Goal: Task Accomplishment & Management: Use online tool/utility

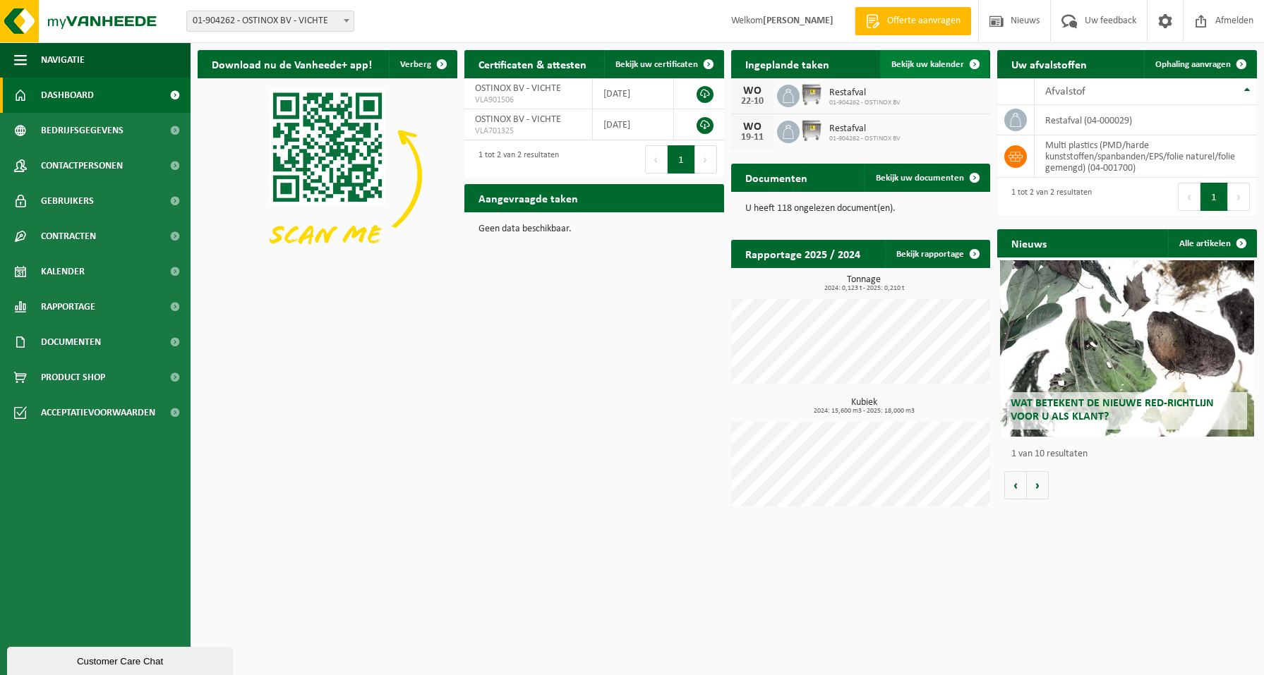
click at [938, 68] on span "Bekijk uw kalender" at bounding box center [927, 64] width 73 height 9
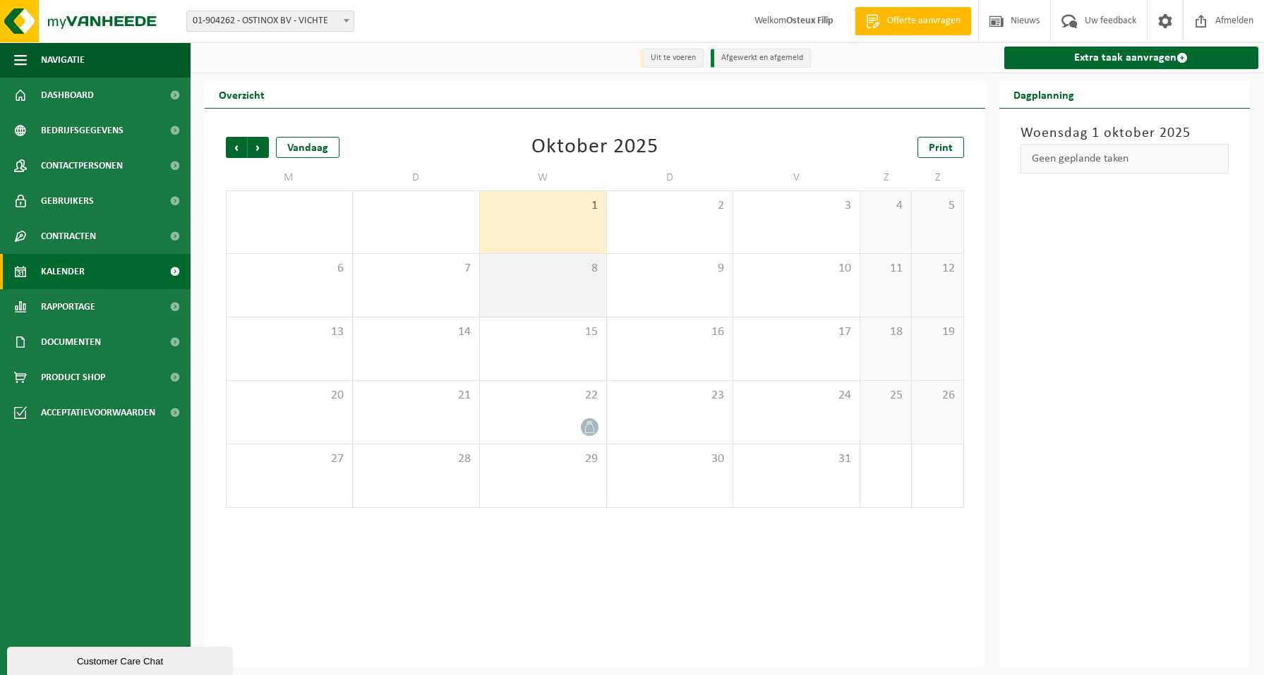
click at [565, 277] on span "8" at bounding box center [543, 269] width 112 height 16
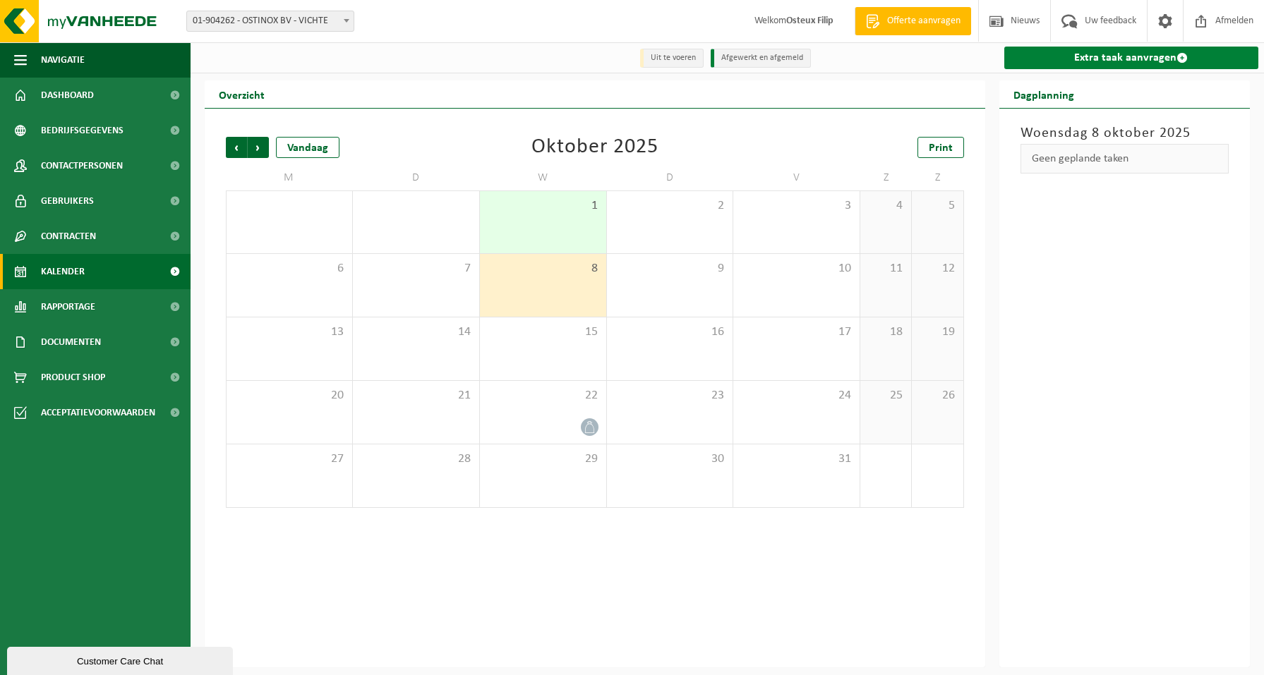
click at [1130, 59] on link "Extra taak aanvragen" at bounding box center [1131, 58] width 254 height 23
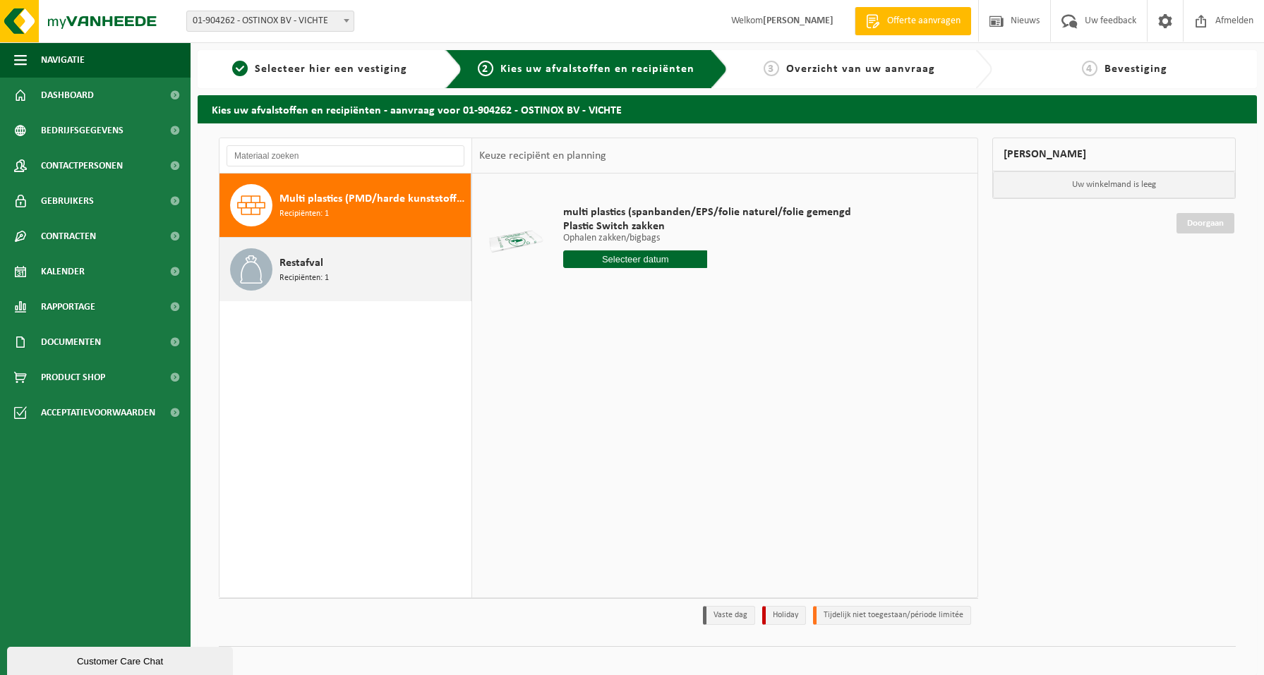
click at [306, 263] on span "Restafval" at bounding box center [301, 263] width 44 height 17
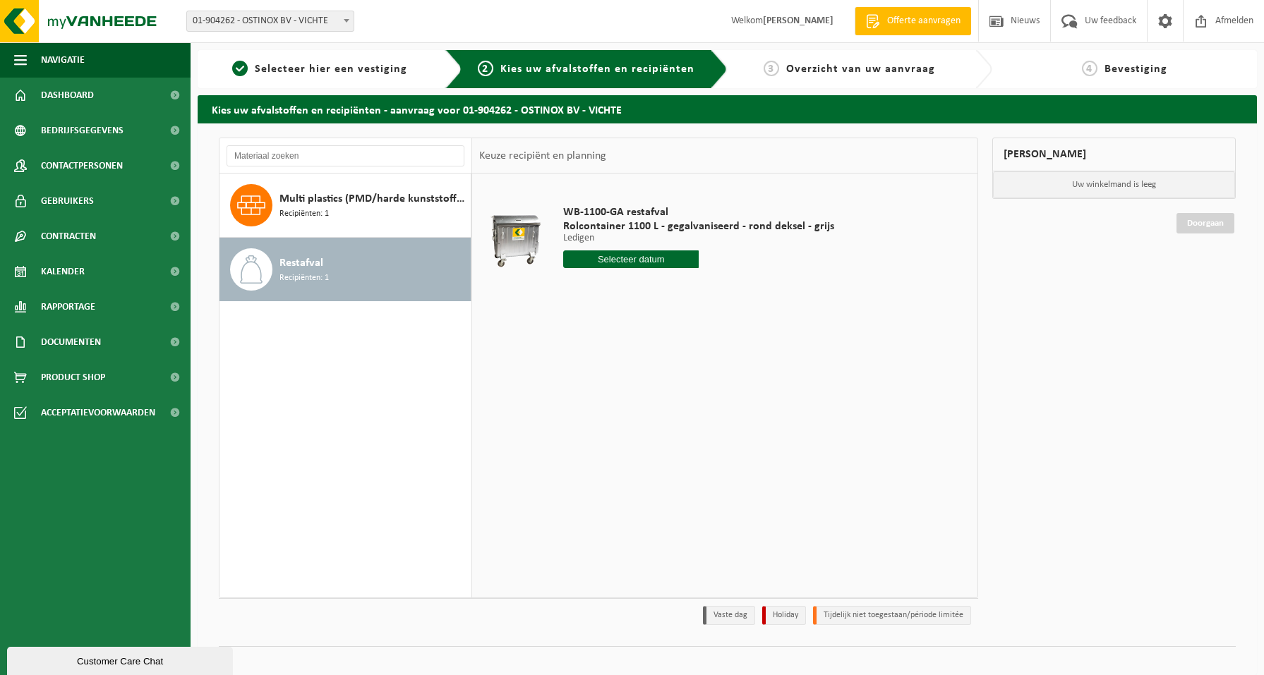
click at [649, 260] on input "text" at bounding box center [630, 260] width 135 height 18
drag, startPoint x: 627, startPoint y: 360, endPoint x: 644, endPoint y: 352, distance: 19.3
click at [628, 359] on div "8" at bounding box center [626, 362] width 25 height 23
type input "Van 2025-10-08"
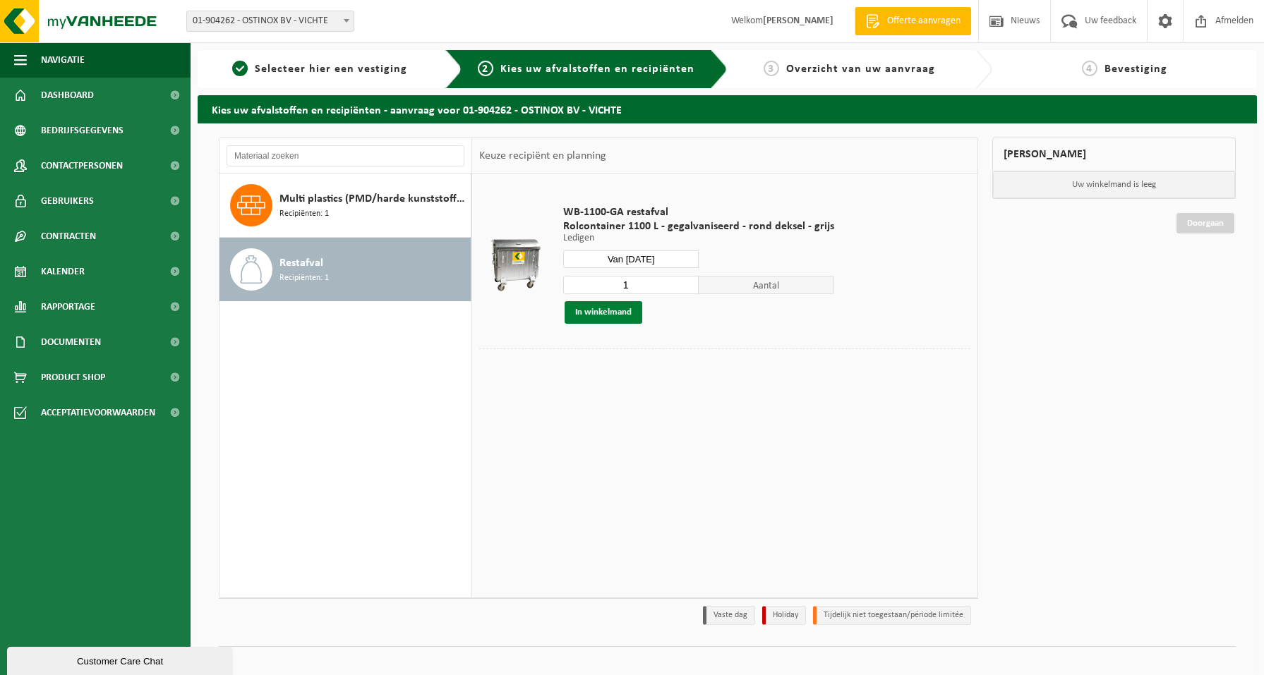
click at [621, 315] on button "In winkelmand" at bounding box center [604, 312] width 78 height 23
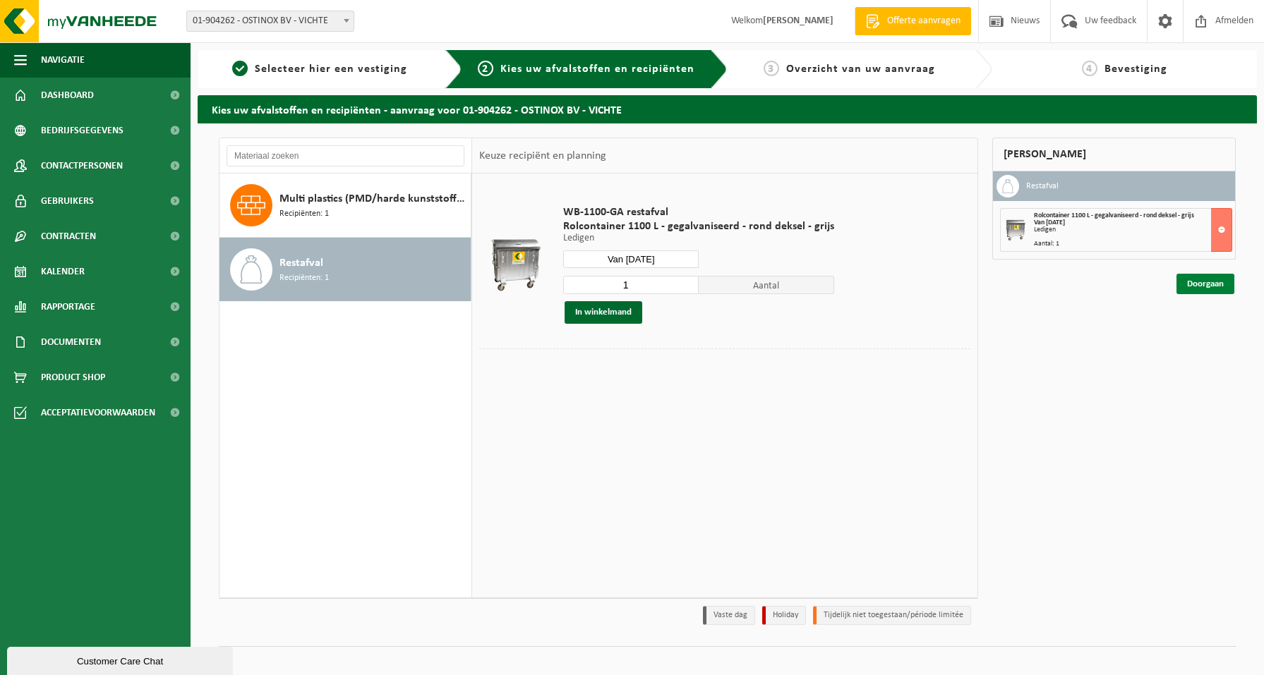
click at [1202, 282] on link "Doorgaan" at bounding box center [1205, 284] width 58 height 20
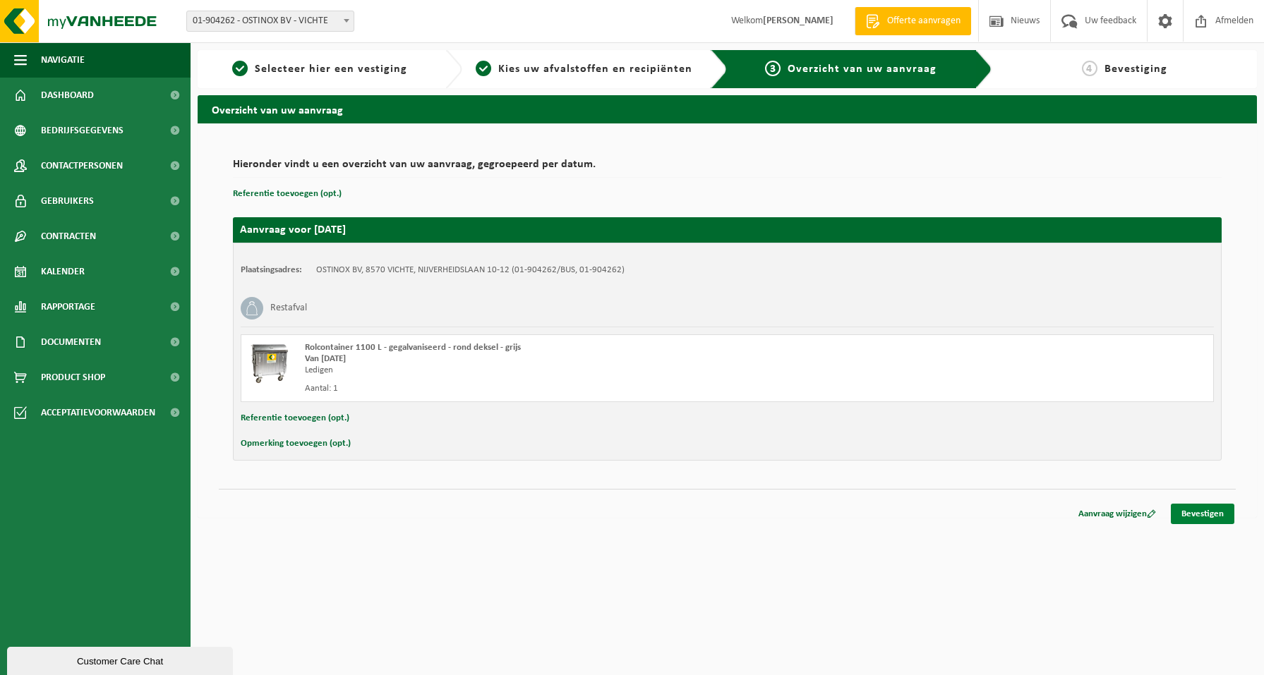
click at [1202, 515] on link "Bevestigen" at bounding box center [1203, 514] width 64 height 20
